Goal: Transaction & Acquisition: Purchase product/service

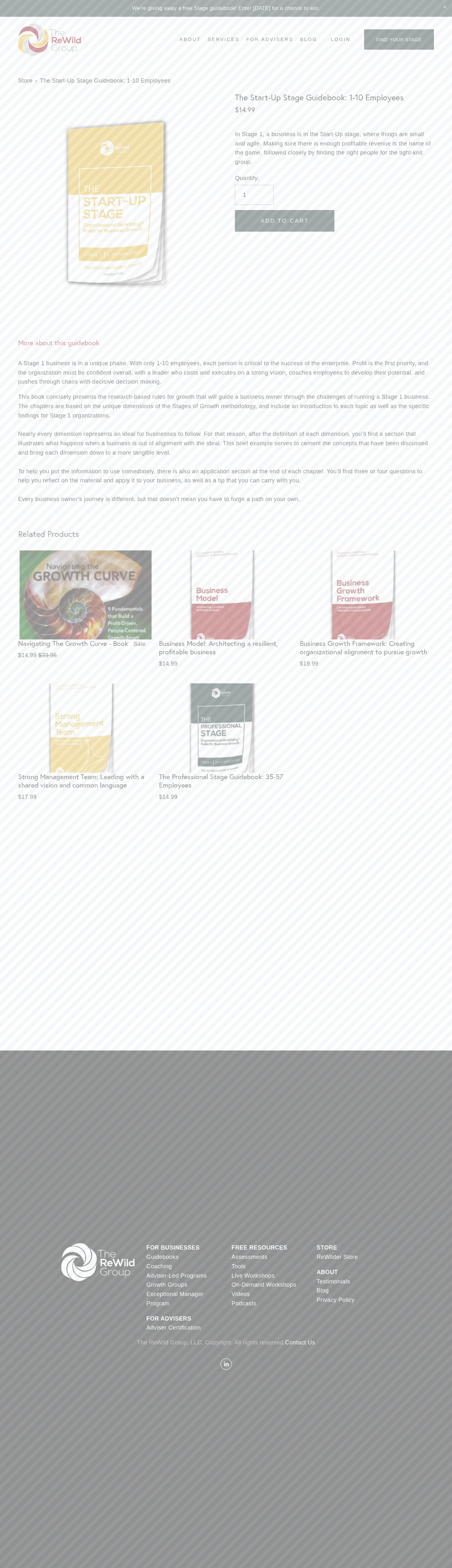
click at [301, 1343] on link "Contact Us" at bounding box center [299, 1342] width 30 height 9
click at [284, 222] on span "Add To Cart" at bounding box center [284, 221] width 48 height 7
click at [436, 1553] on icon "One item in cart" at bounding box center [437, 1553] width 6 height 3
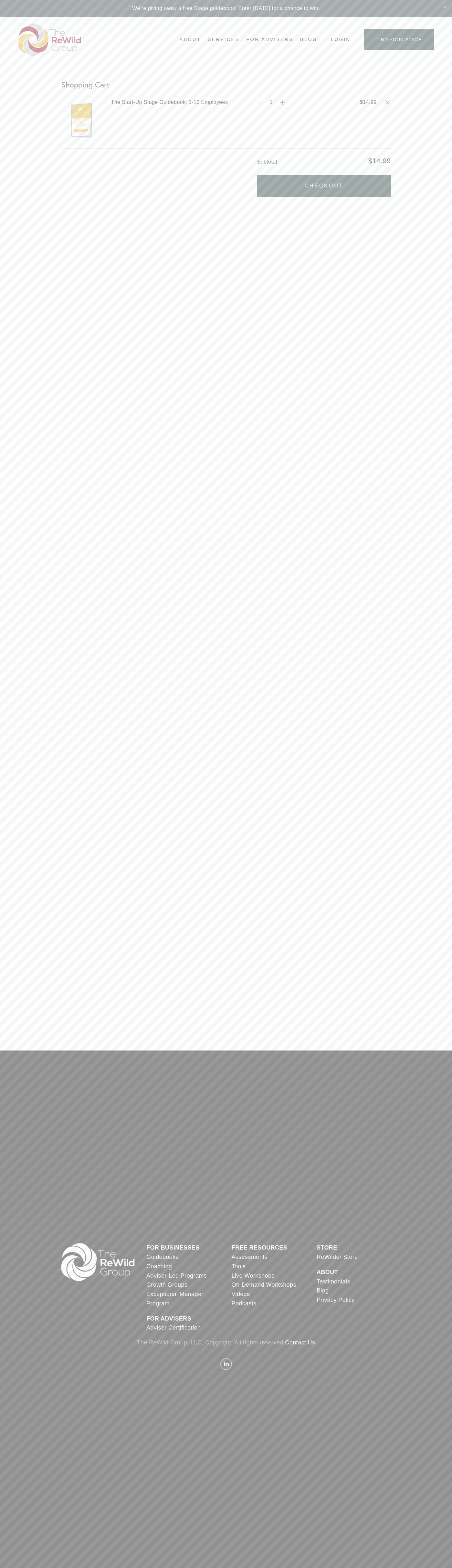
click at [324, 186] on button "Checkout" at bounding box center [323, 186] width 133 height 22
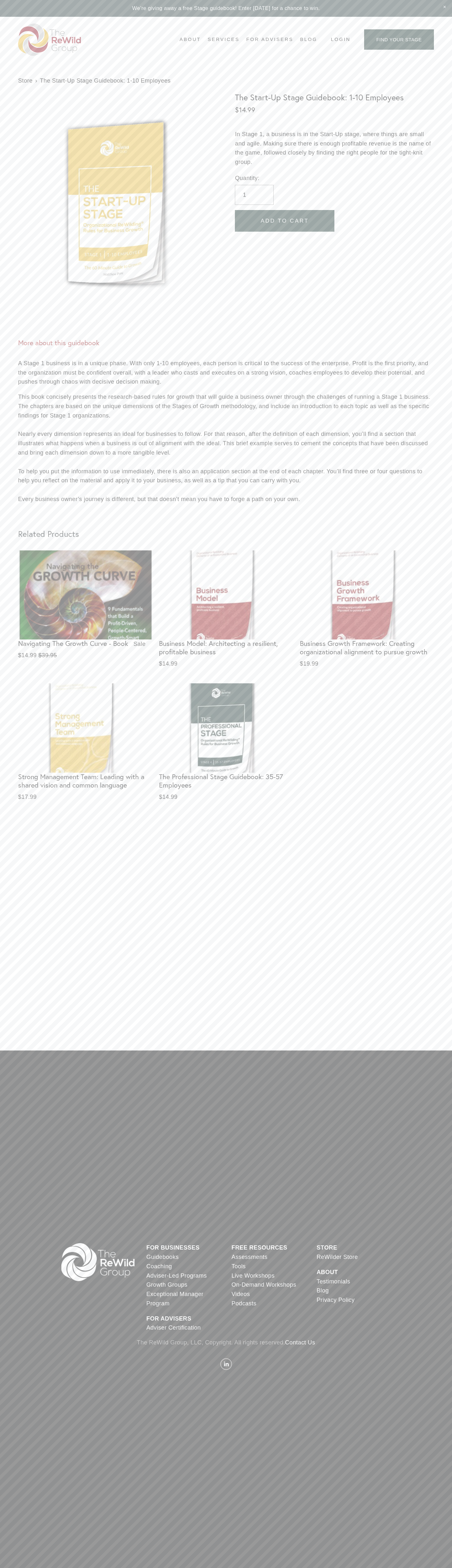
click at [226, 784] on div "The Professional Stage Guidebook: 35-57 Employees" at bounding box center [226, 781] width 134 height 17
